Goal: Navigation & Orientation: Find specific page/section

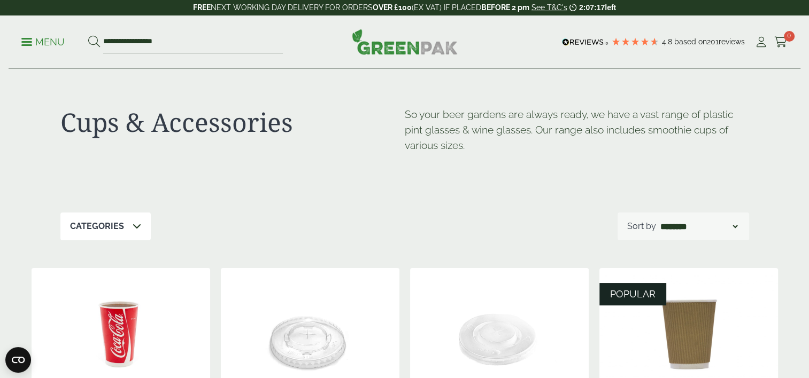
click at [30, 39] on p "Menu" at bounding box center [42, 42] width 43 height 13
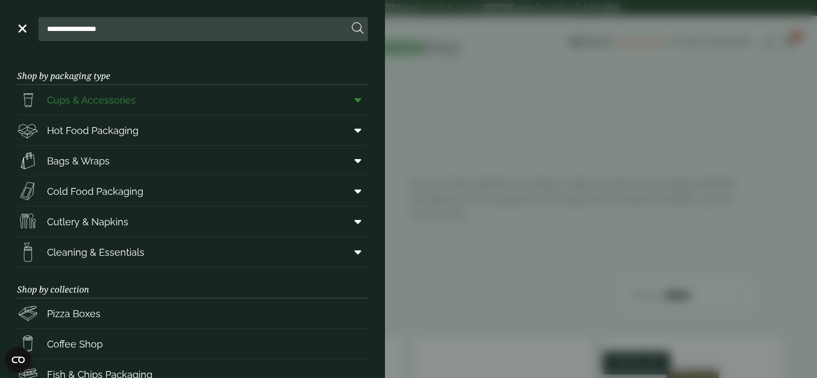
click at [336, 98] on link "Cups & Accessories" at bounding box center [192, 100] width 351 height 30
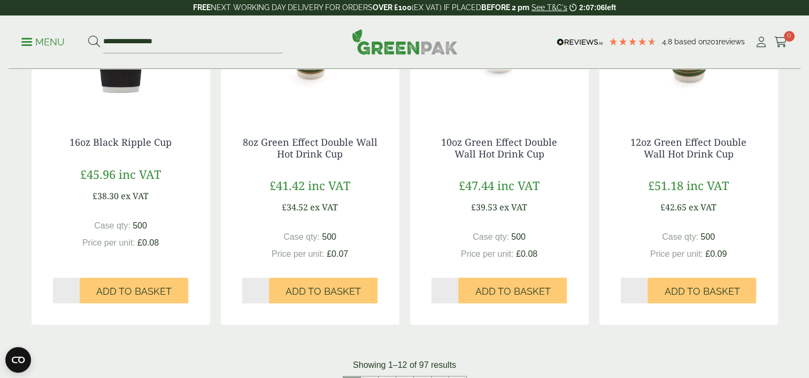
scroll to position [1176, 0]
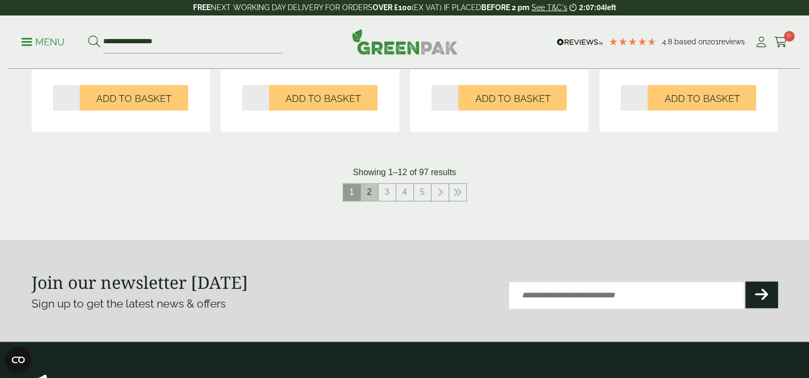
click at [365, 191] on link "2" at bounding box center [369, 192] width 17 height 17
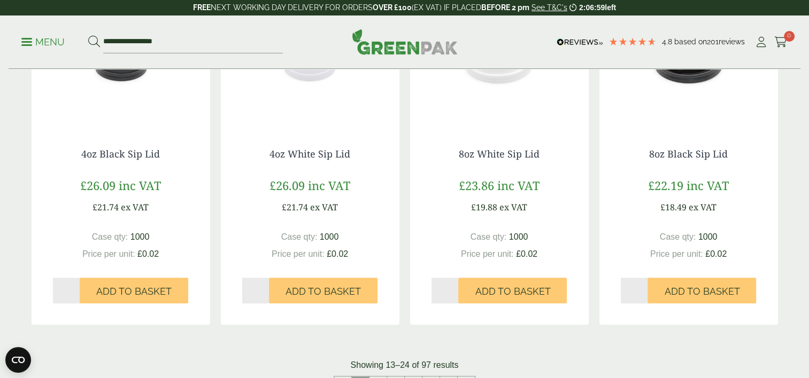
scroll to position [1016, 0]
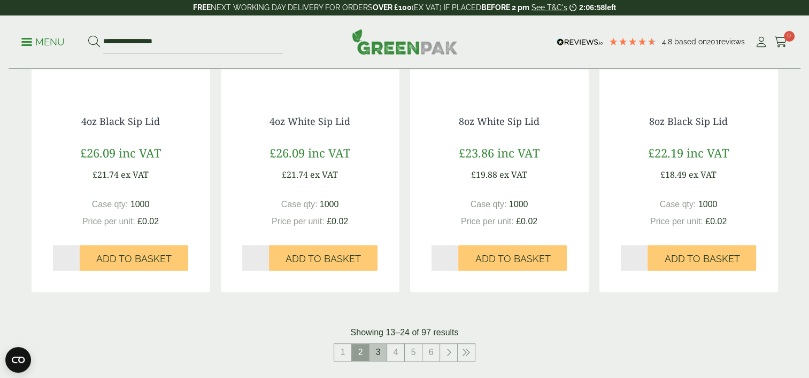
click at [379, 355] on link "3" at bounding box center [377, 352] width 17 height 17
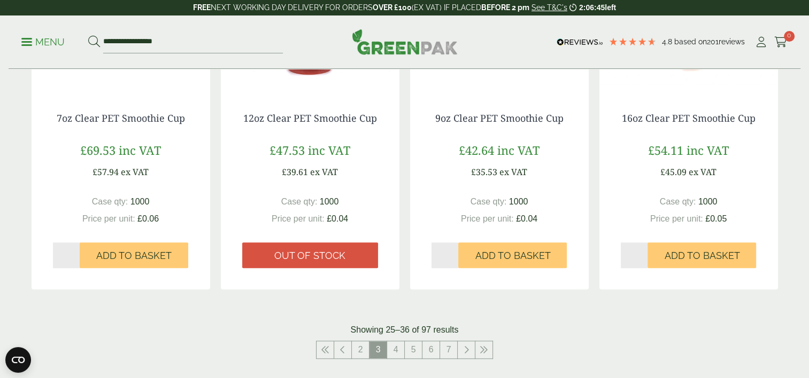
scroll to position [1069, 0]
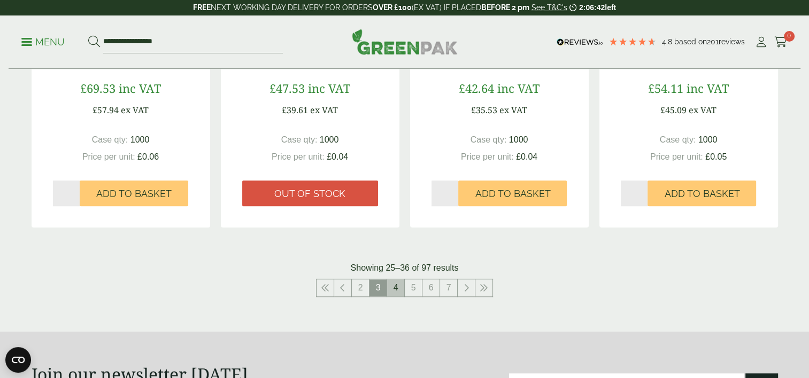
click at [397, 284] on link "4" at bounding box center [395, 288] width 17 height 17
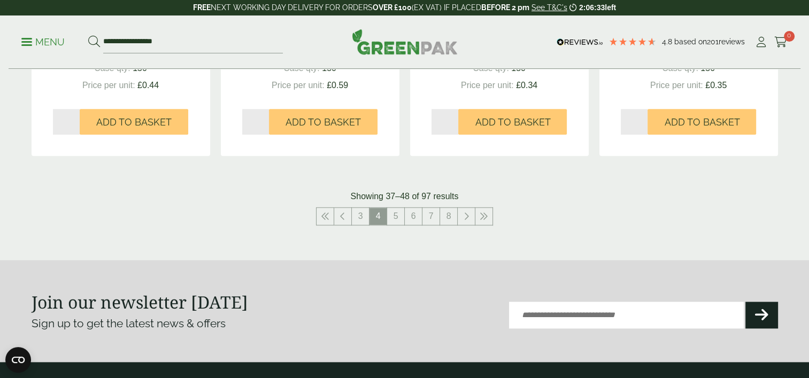
scroll to position [1176, 0]
click at [402, 214] on link "5" at bounding box center [395, 215] width 17 height 17
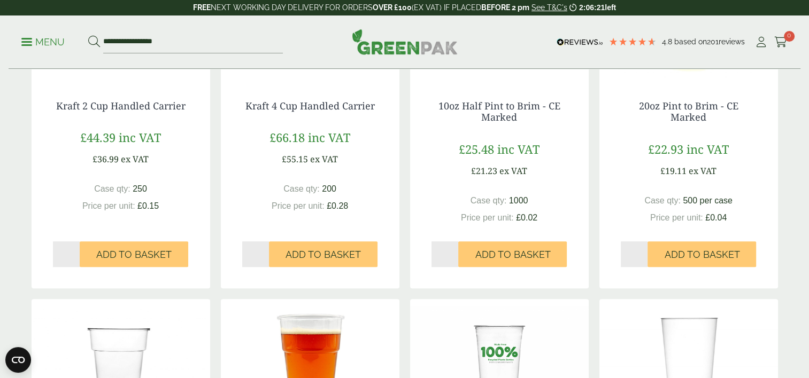
scroll to position [1016, 0]
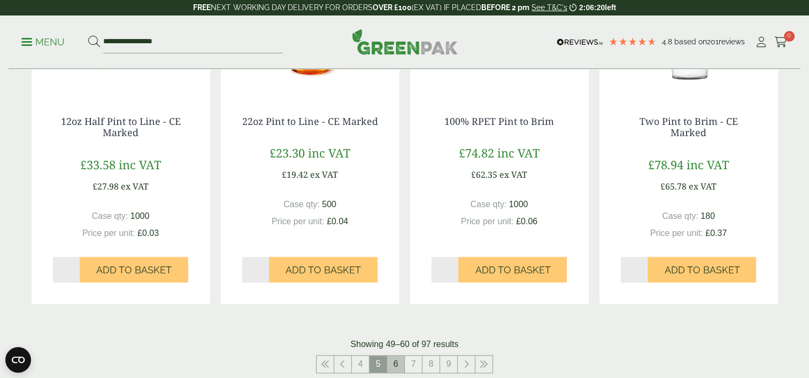
click at [392, 366] on link "6" at bounding box center [395, 364] width 17 height 17
